Goal: Task Accomplishment & Management: Complete application form

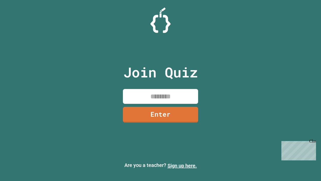
click at [182, 165] on link "Sign up here." at bounding box center [182, 165] width 29 height 6
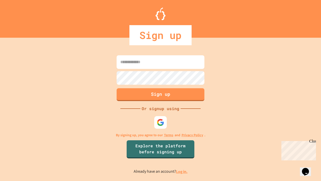
click at [182, 171] on link "Log in." at bounding box center [182, 171] width 12 height 5
